Goal: Transaction & Acquisition: Purchase product/service

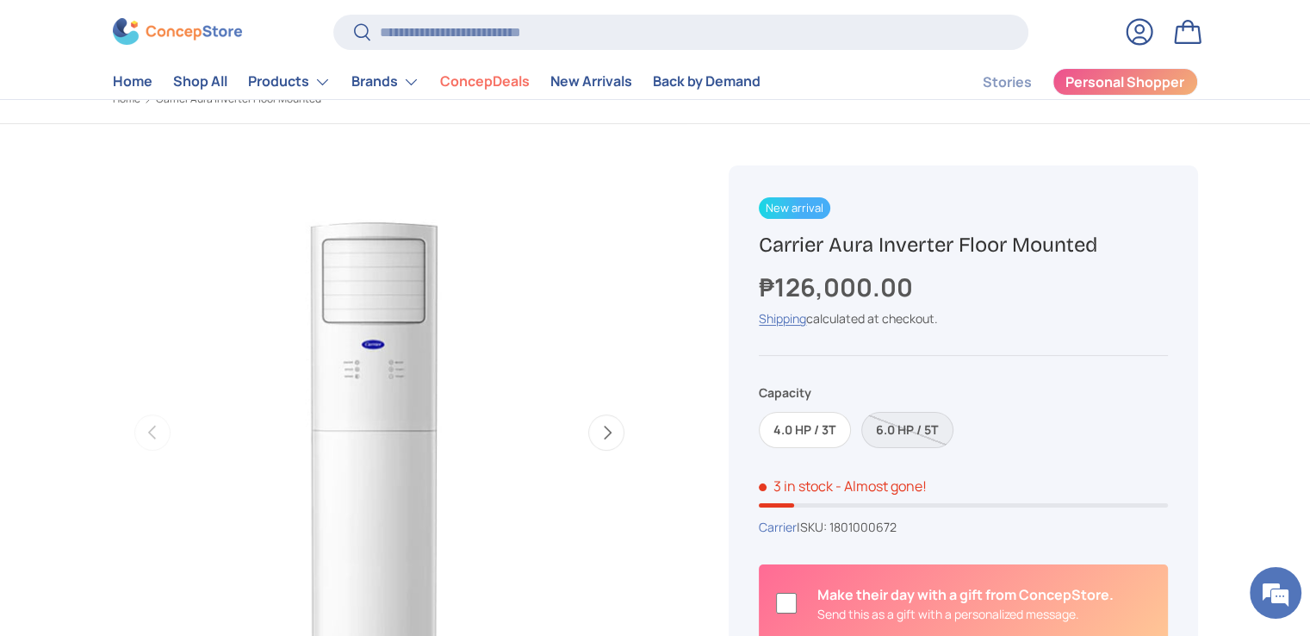
scroll to position [86, 0]
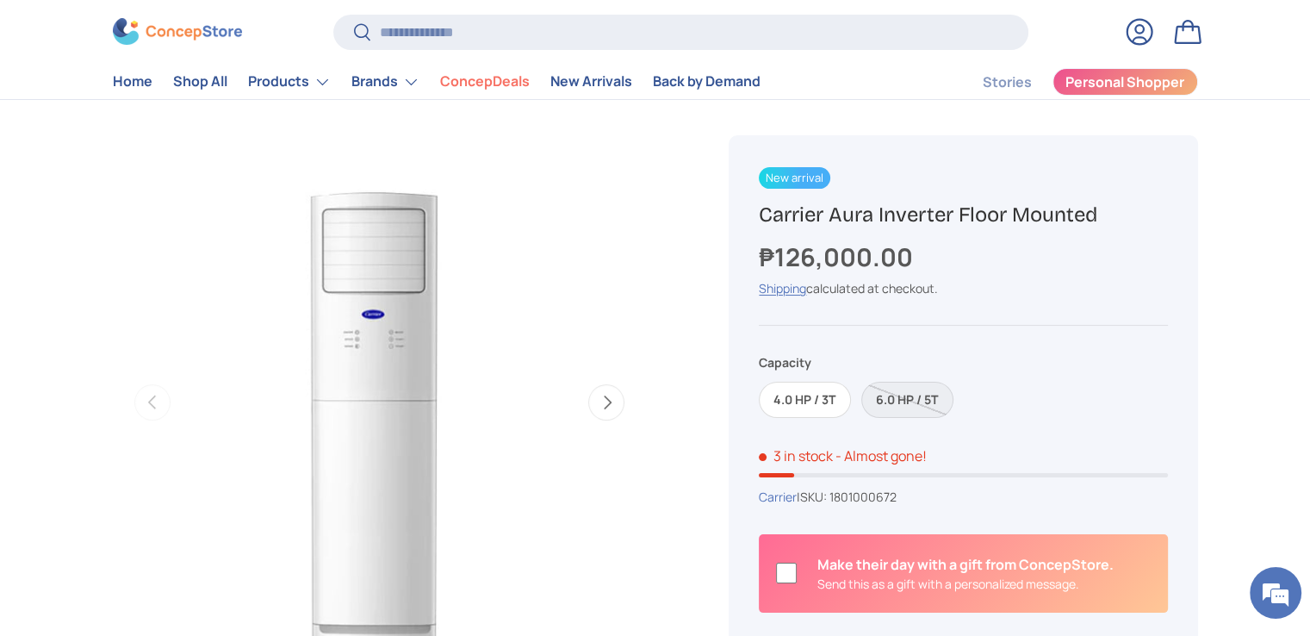
click at [911, 395] on label "6.0 HP / 5T" at bounding box center [907, 400] width 92 height 37
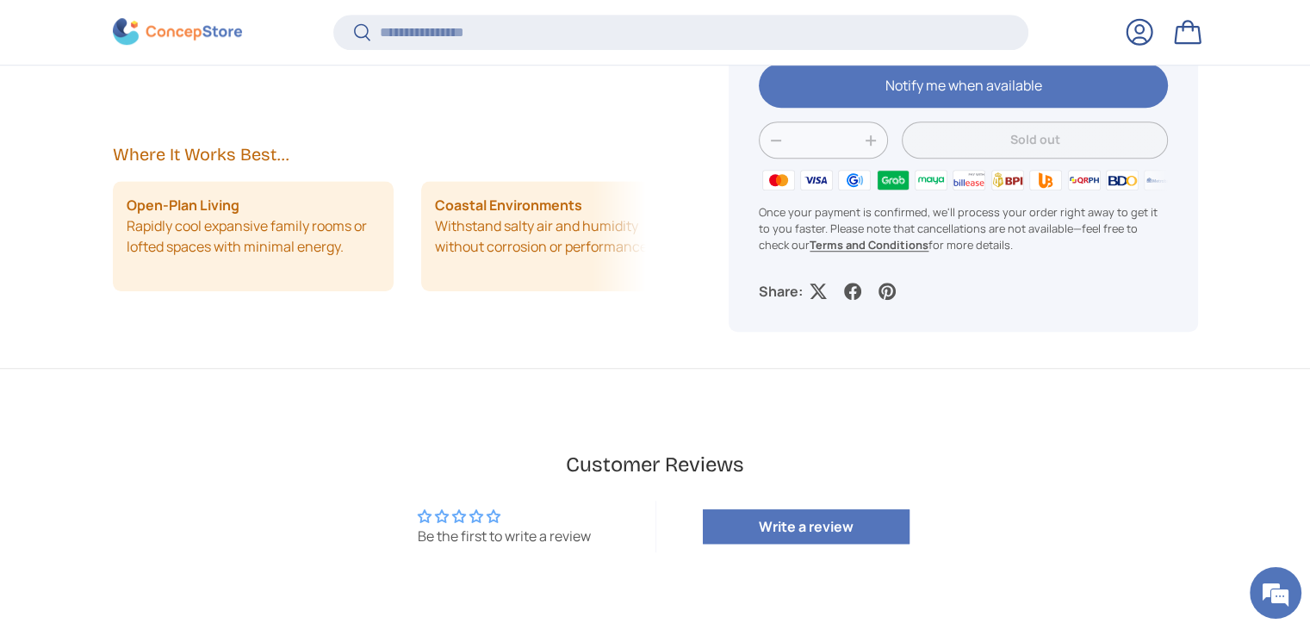
scroll to position [4050, 7042]
